Goal: Task Accomplishment & Management: Manage account settings

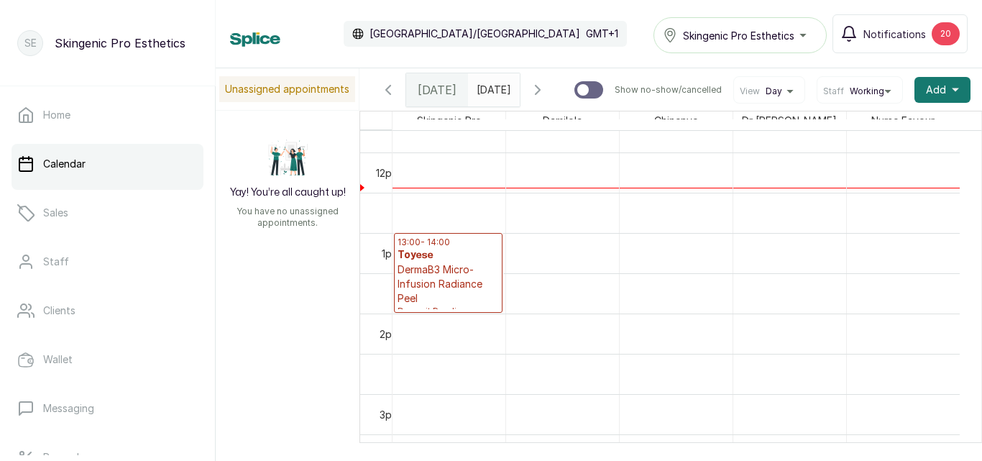
scroll to position [952, 0]
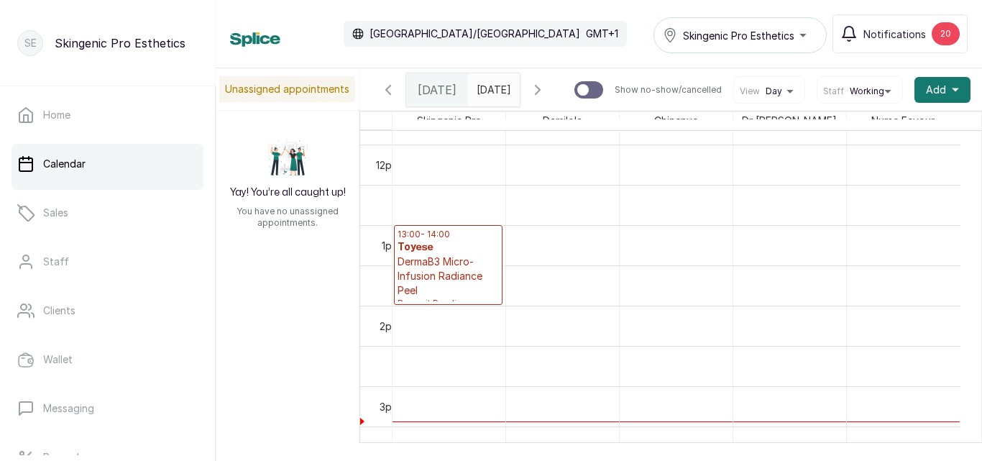
click at [492, 88] on input "[DATE]" at bounding box center [480, 86] width 23 height 24
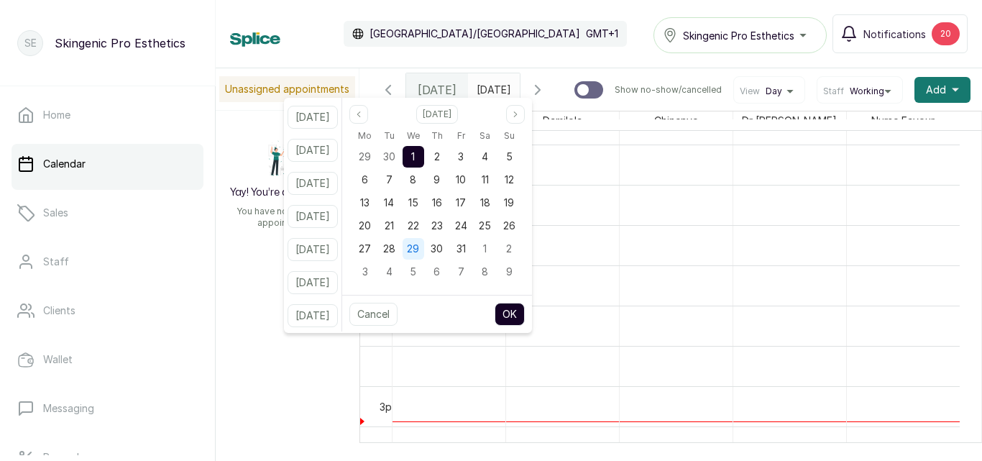
click at [419, 251] on span "29" at bounding box center [413, 248] width 12 height 12
click at [523, 308] on button "OK" at bounding box center [510, 314] width 30 height 23
type input "[DATE]"
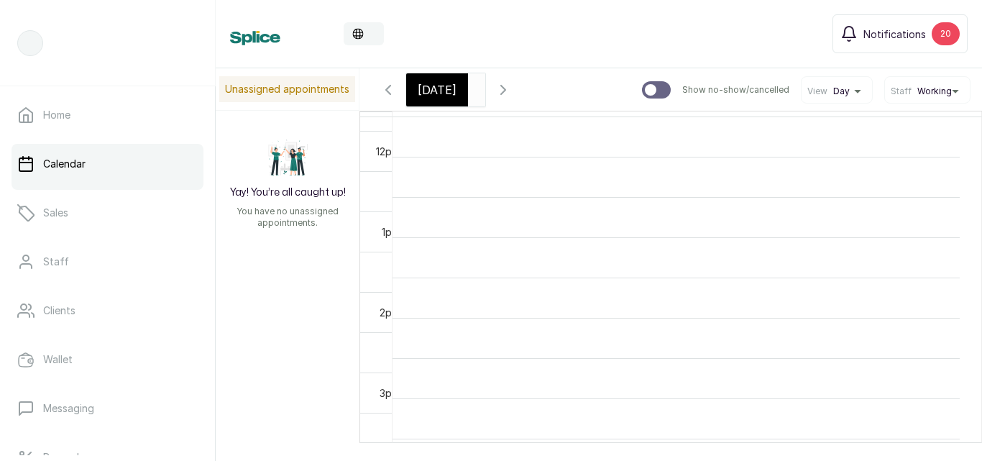
scroll to position [0, 55]
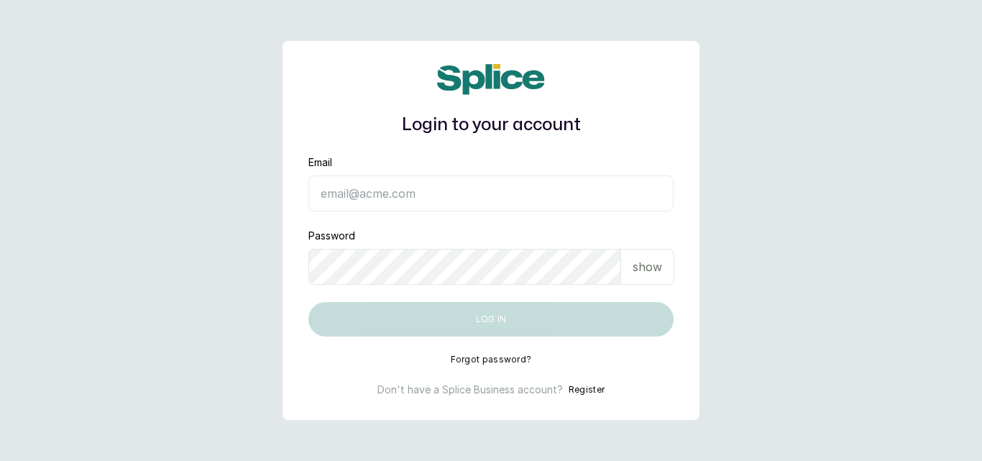
type input "skingenicpro@brownskingirlbsg.com"
click at [484, 325] on button "Log in" at bounding box center [490, 319] width 365 height 35
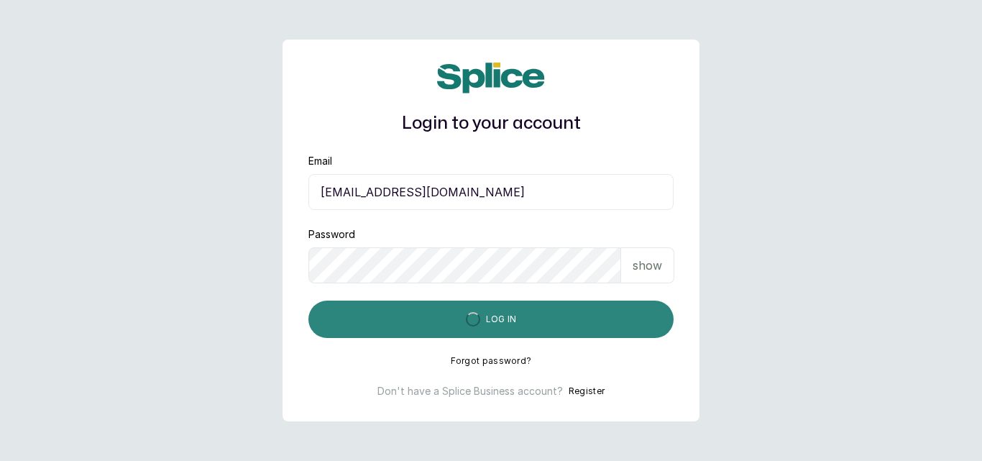
click at [484, 325] on button "Log in" at bounding box center [490, 318] width 365 height 37
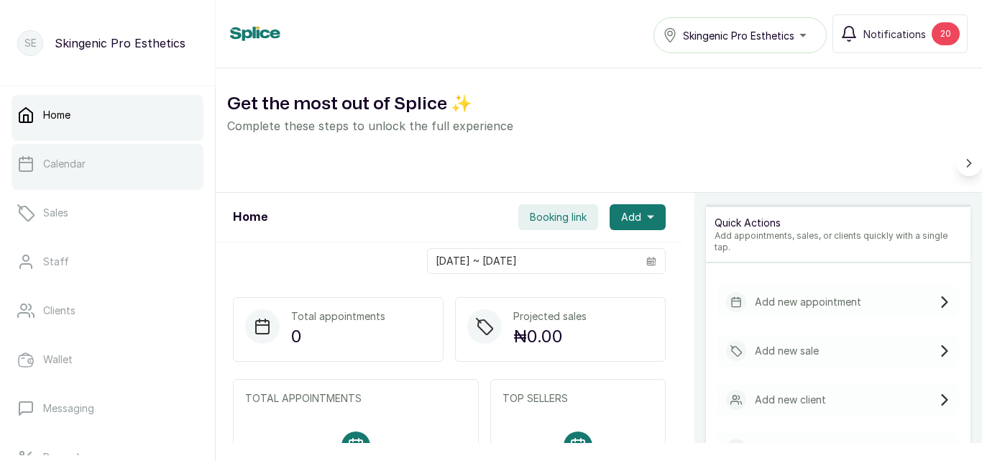
click at [129, 170] on link "Calendar" at bounding box center [108, 164] width 192 height 40
